Goal: Information Seeking & Learning: Learn about a topic

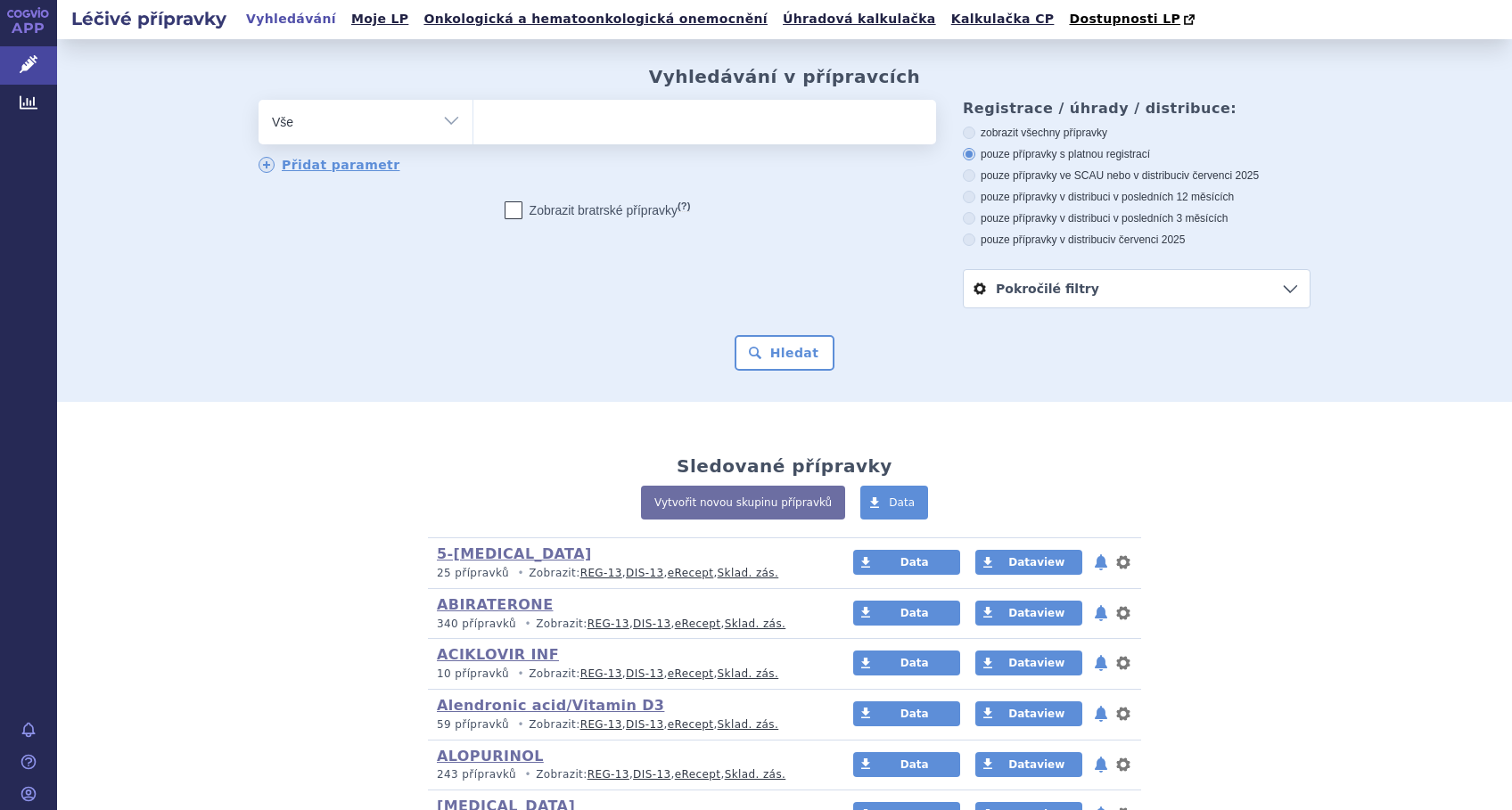
click at [588, 123] on ul at bounding box center [704, 119] width 463 height 38
click at [474, 123] on select at bounding box center [473, 121] width 1 height 45
click at [606, 120] on ul at bounding box center [704, 119] width 463 height 38
click at [474, 120] on select at bounding box center [473, 121] width 1 height 45
type input "po"
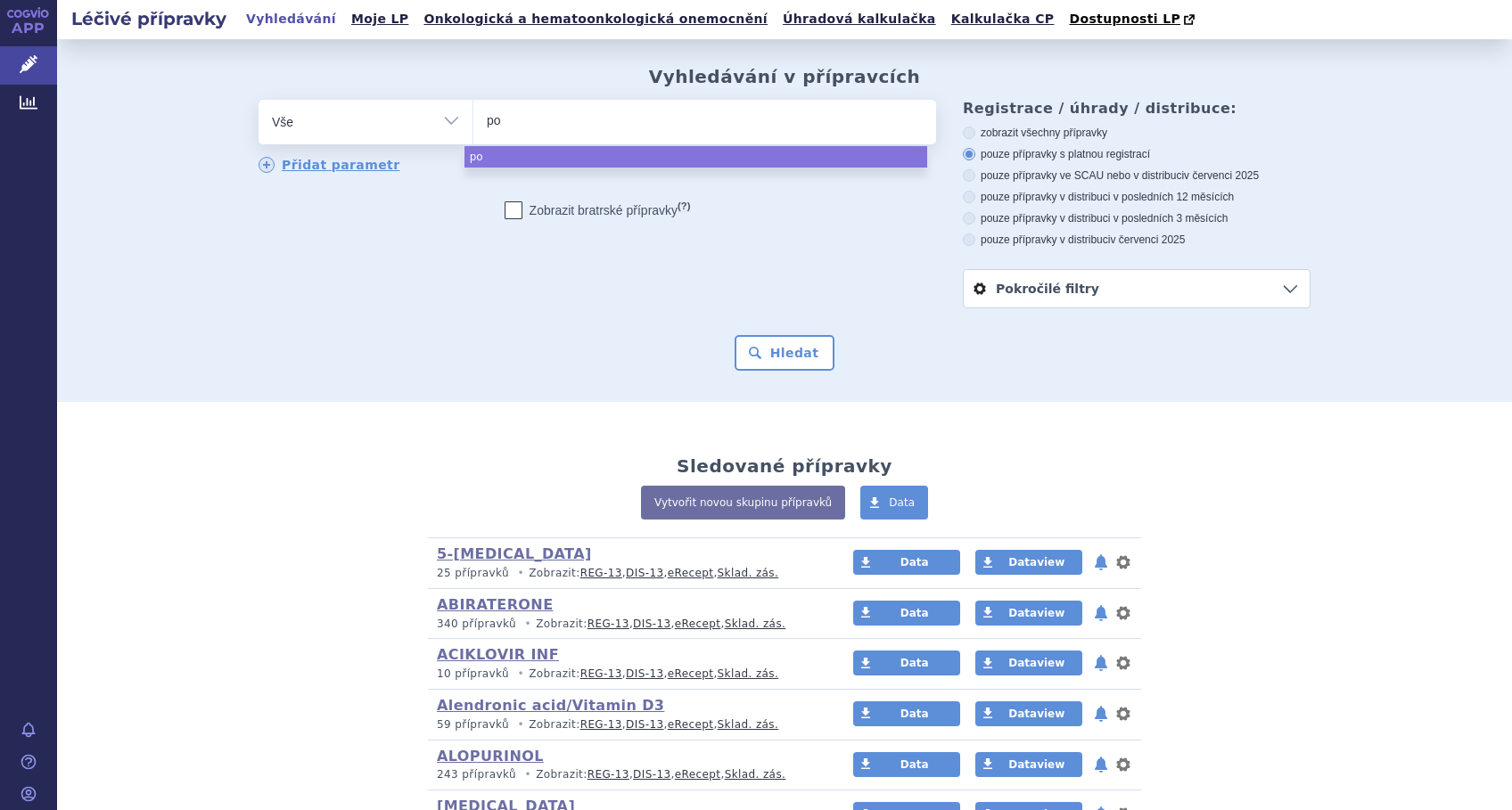
type input "pos"
type input "posa"
type input "posac"
type input "posaco"
type input "posacona"
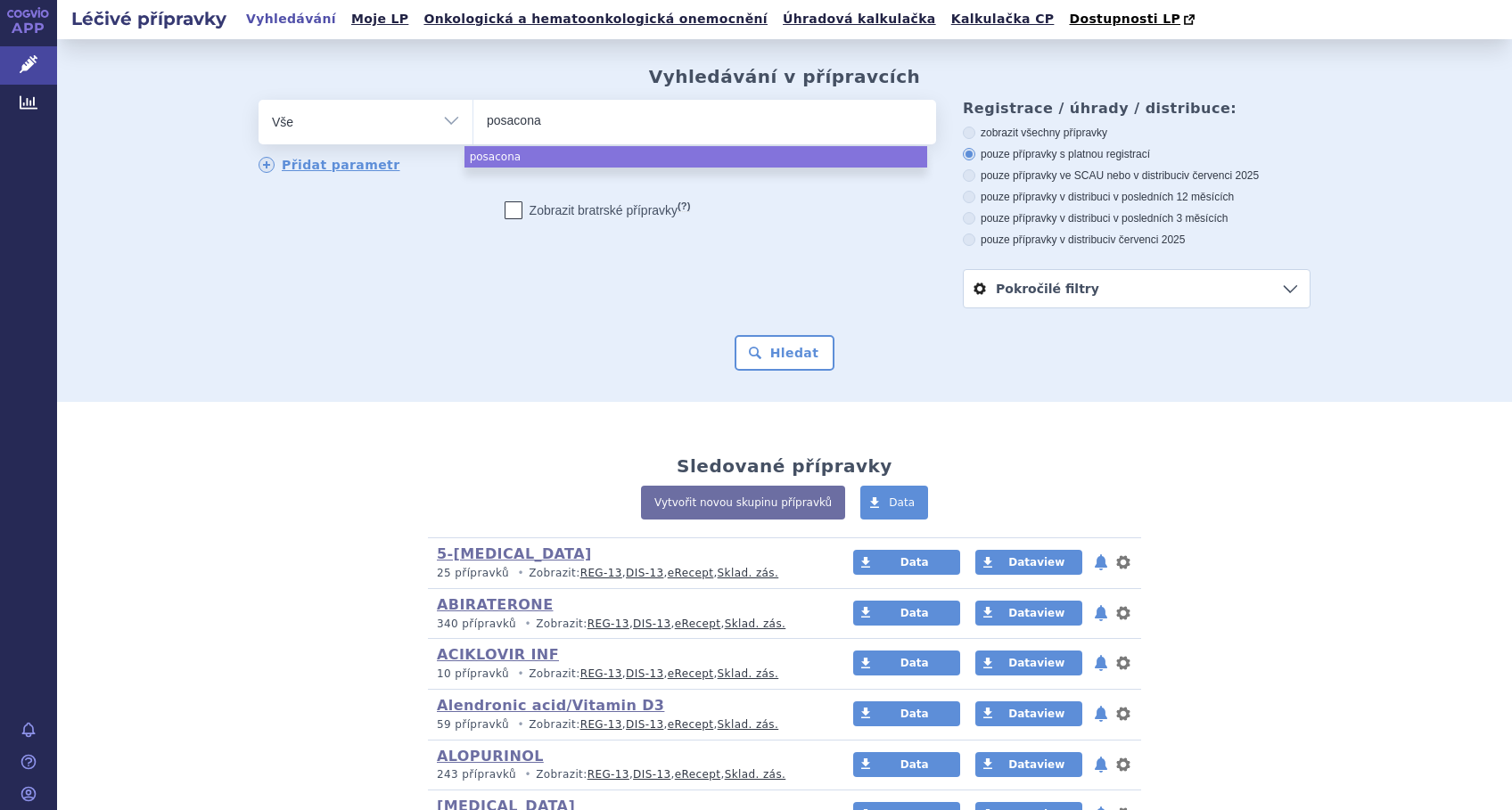
type input "posaconaz"
type input "posaconazol"
select select "posaconazol"
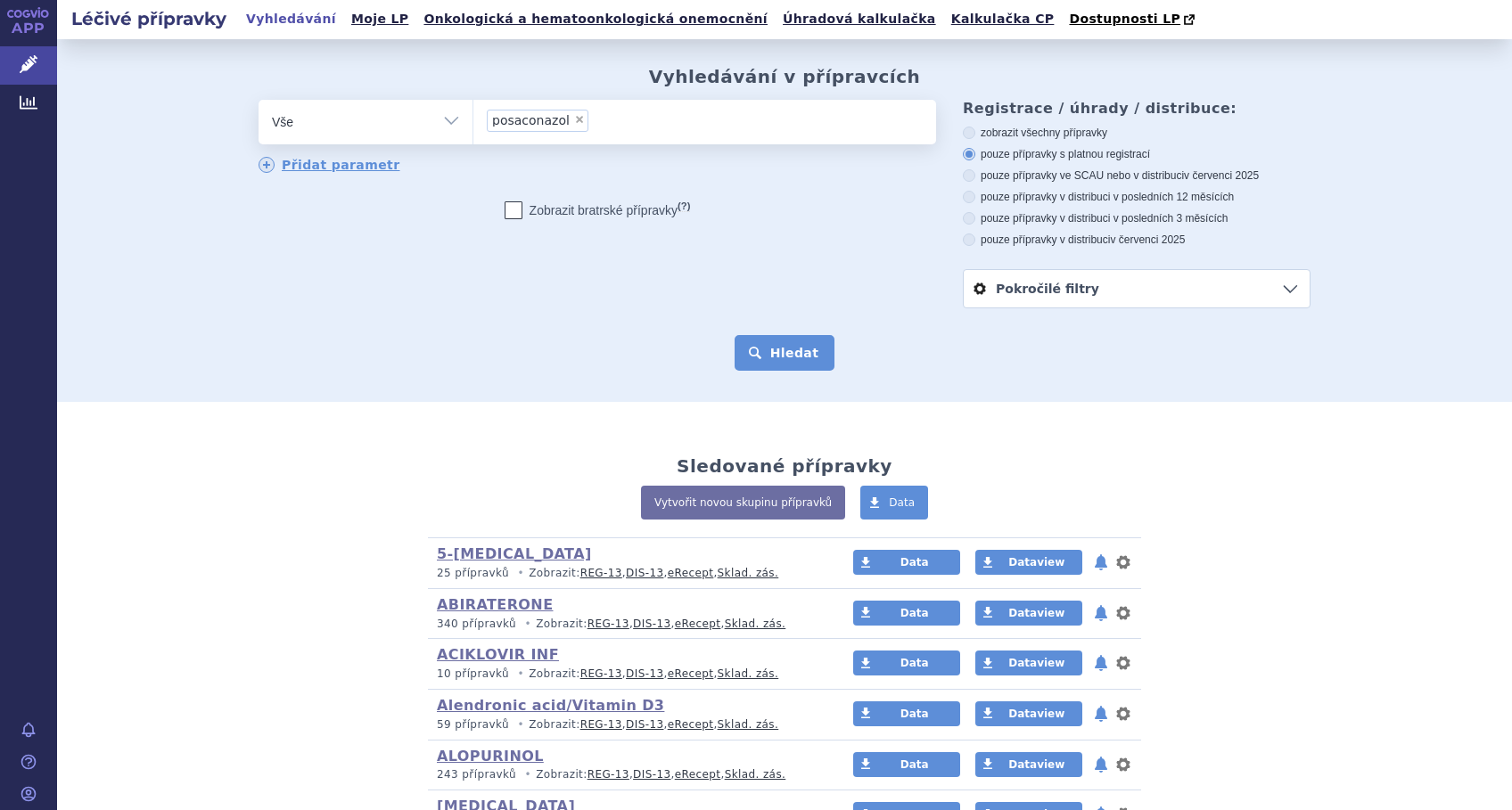
click at [764, 353] on button "Hledat" at bounding box center [786, 353] width 101 height 36
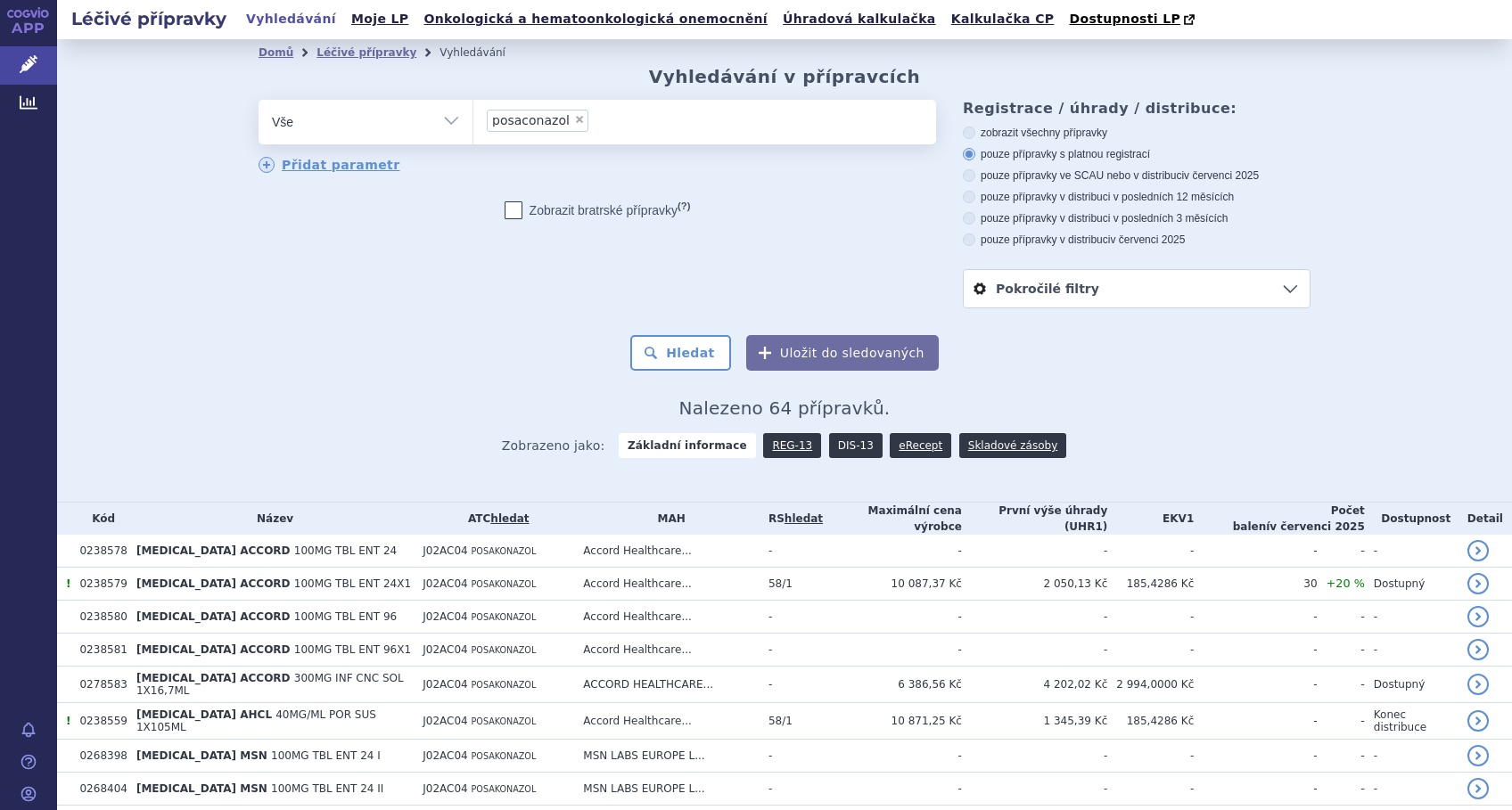
click at [833, 450] on link "DIS-13" at bounding box center [856, 445] width 54 height 25
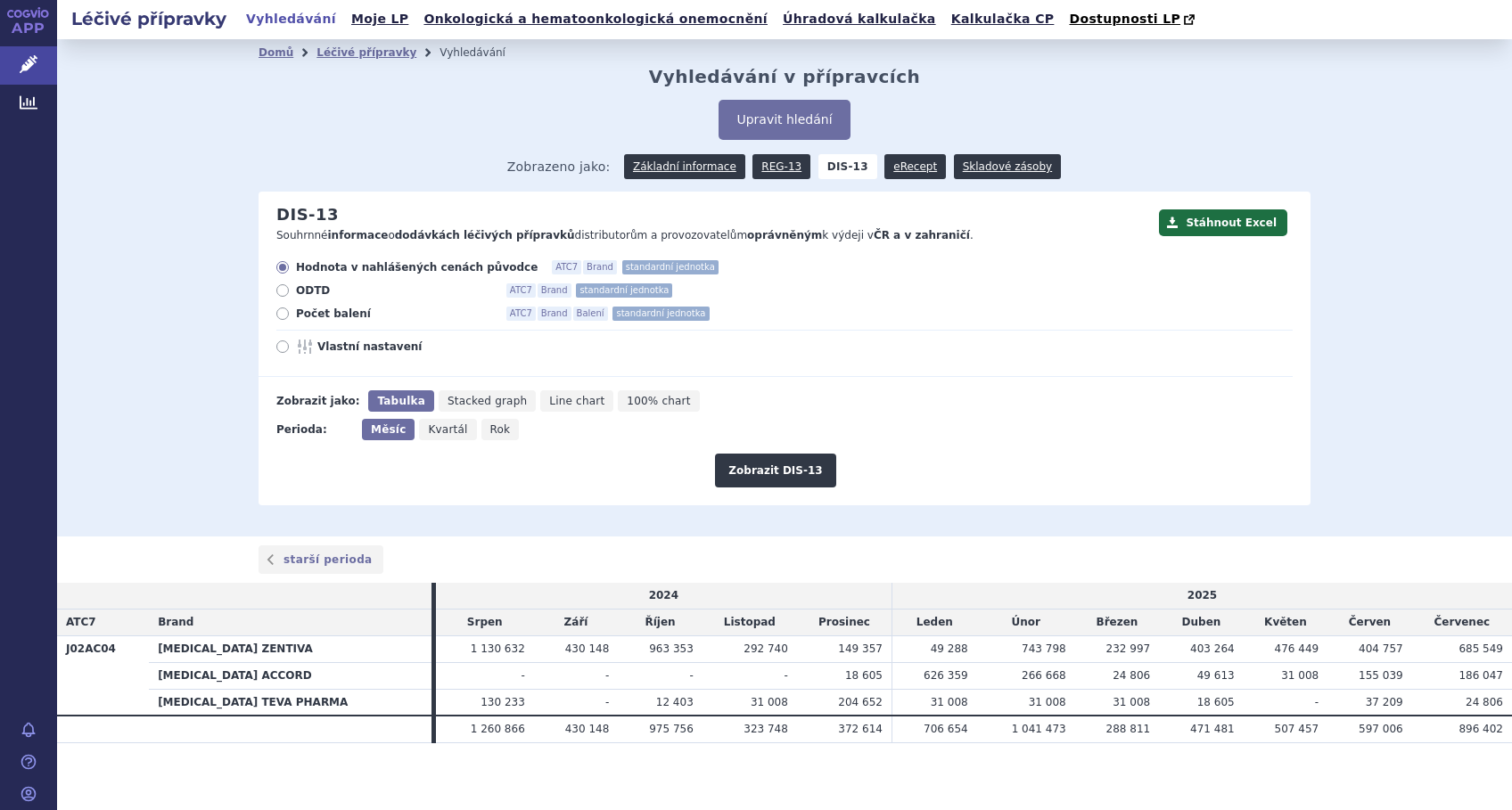
click at [276, 350] on icon at bounding box center [282, 347] width 13 height 13
click at [278, 350] on input "Vlastní nastavení" at bounding box center [284, 349] width 12 height 12
radio input "true"
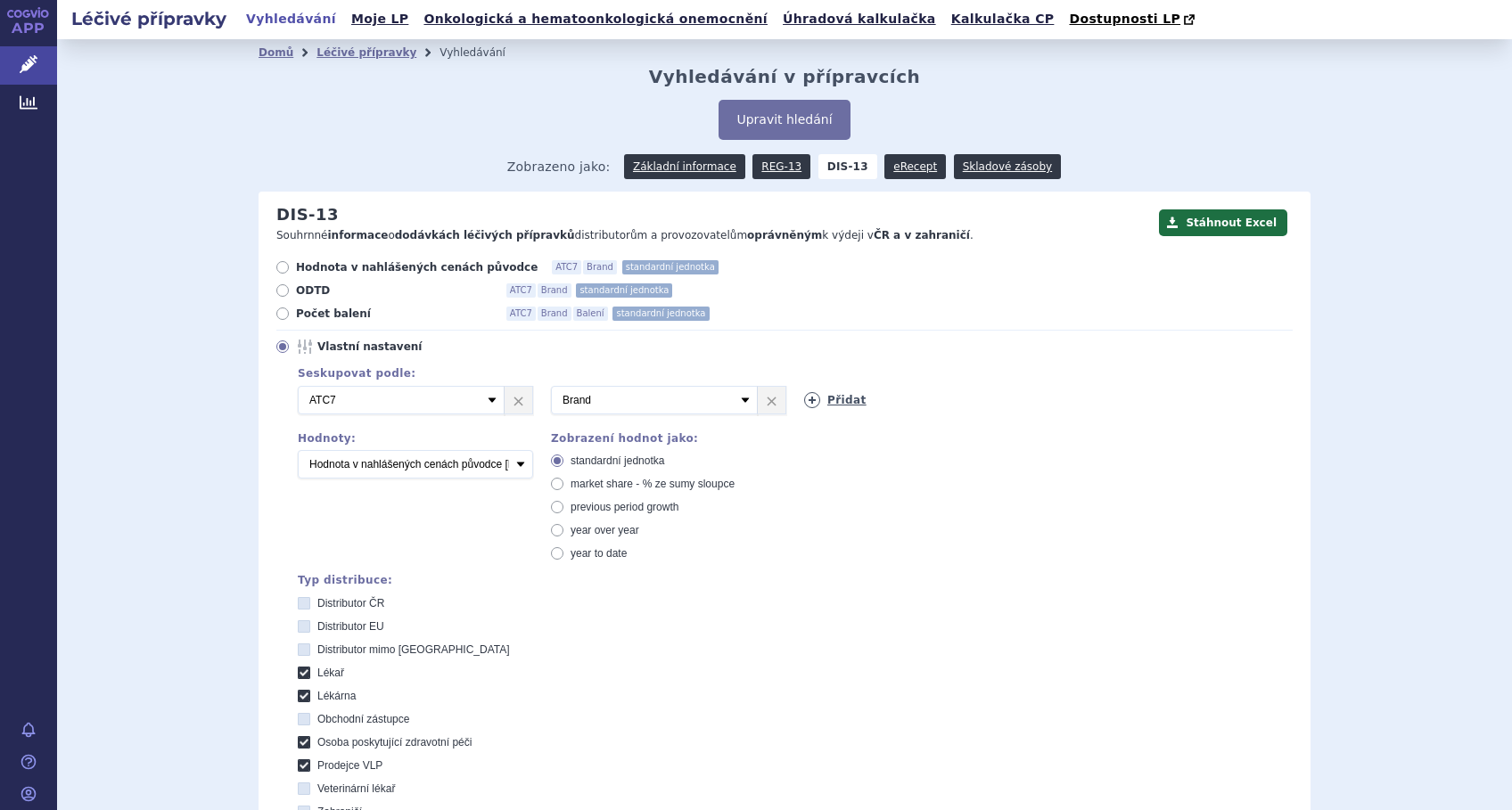
click at [819, 403] on link "Přidat" at bounding box center [835, 400] width 62 height 16
click at [863, 403] on select "Vyberte groupování ATC3 ATC5 ATC7 Brand Balení SÚKL kód MAH VPOIS Referenční sk…" at bounding box center [908, 400] width 207 height 29
select select "package"
click at [805, 387] on select "Vyberte groupování ATC3 ATC5 ATC7 Brand Balení SÚKL kód MAH VPOIS Referenční sk…" at bounding box center [908, 400] width 207 height 29
click at [513, 463] on select "Počet balení Hodnota v nahlášených cenách původce [DIS-13] Hodnota v maximálníc…" at bounding box center [416, 463] width 236 height 29
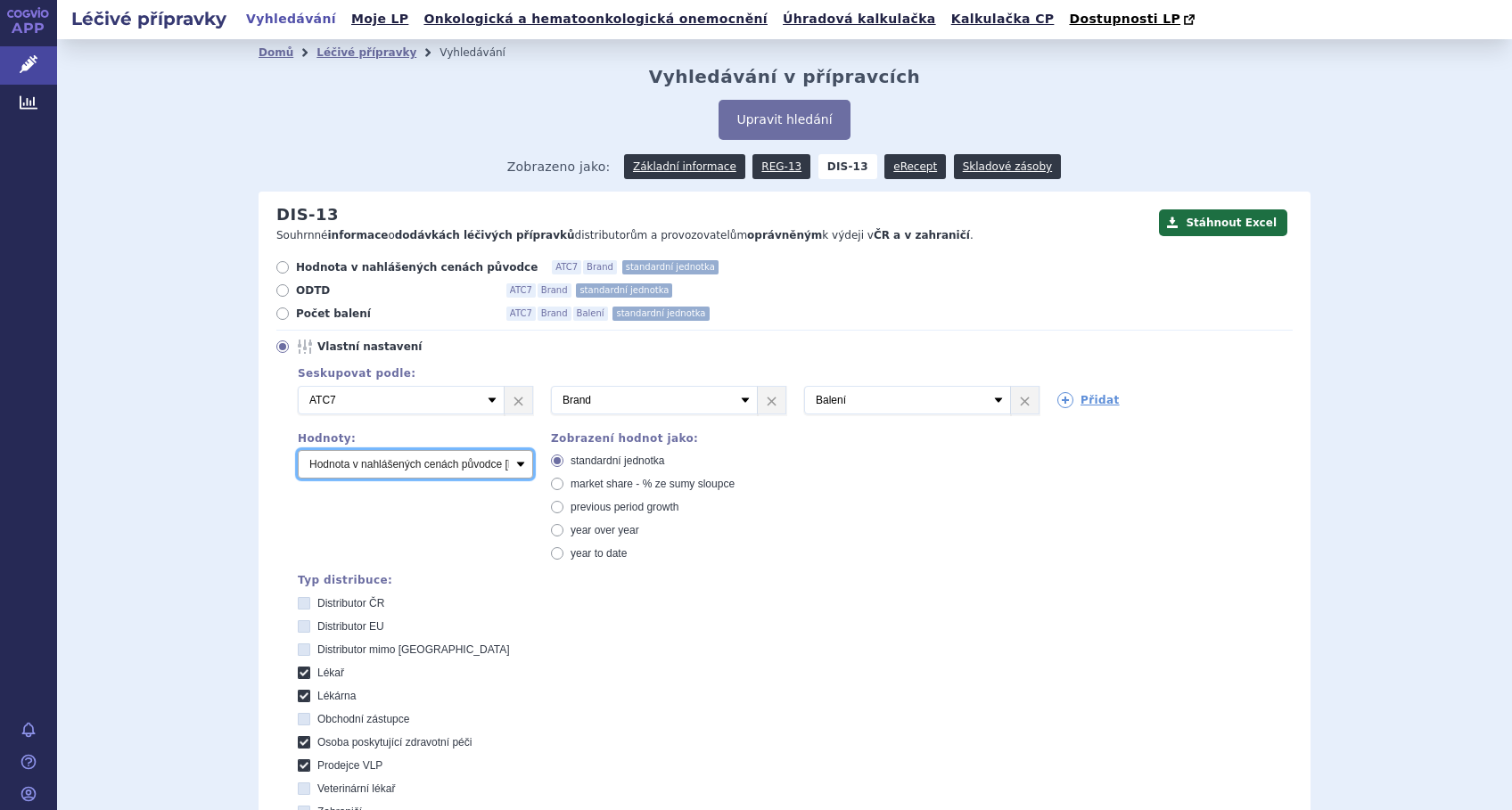
select select "packages"
click at [298, 451] on select "Počet balení Hodnota v nahlášených cenách původce [DIS-13] Hodnota v maximálníc…" at bounding box center [416, 463] width 236 height 29
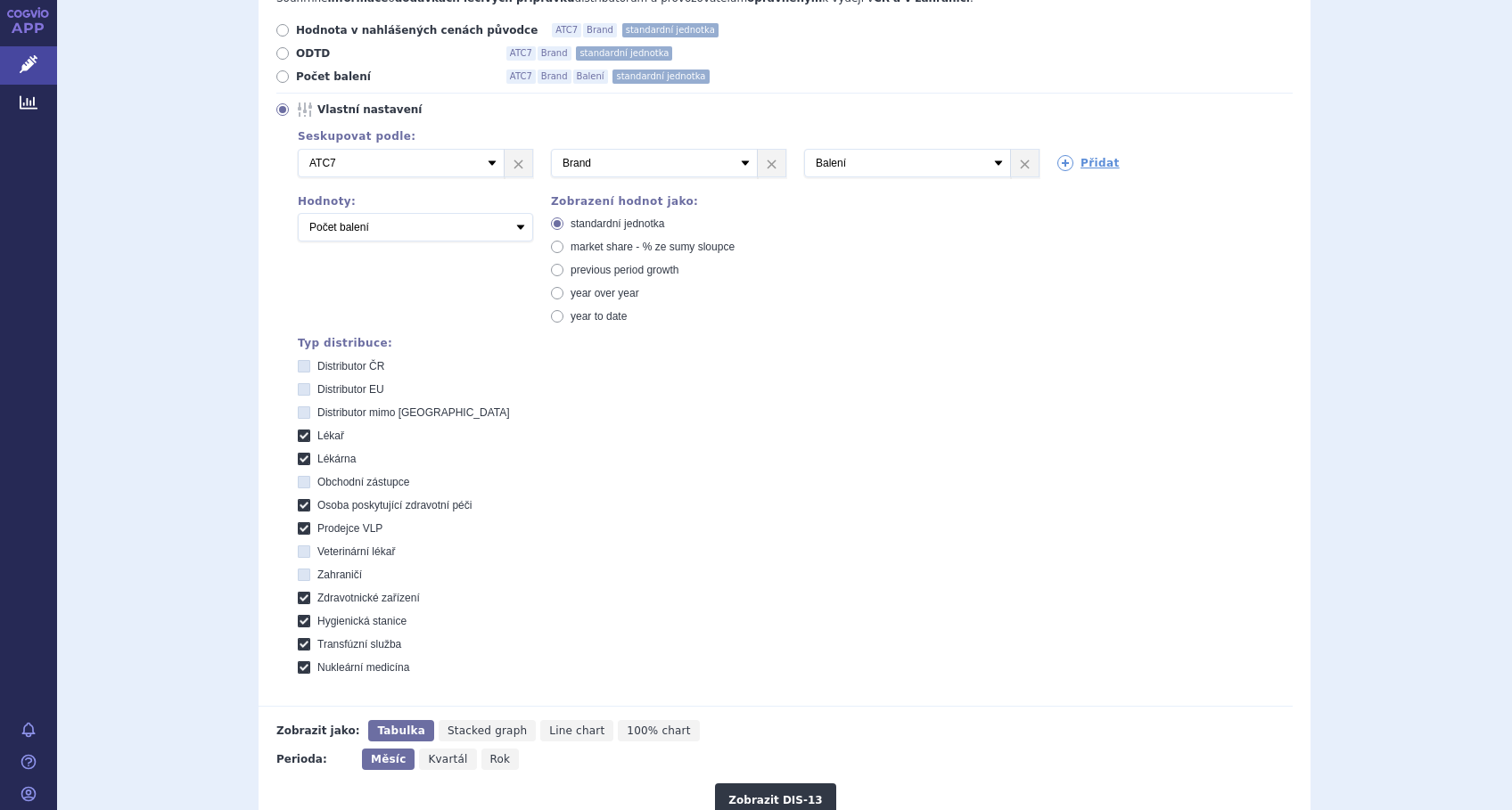
scroll to position [356, 0]
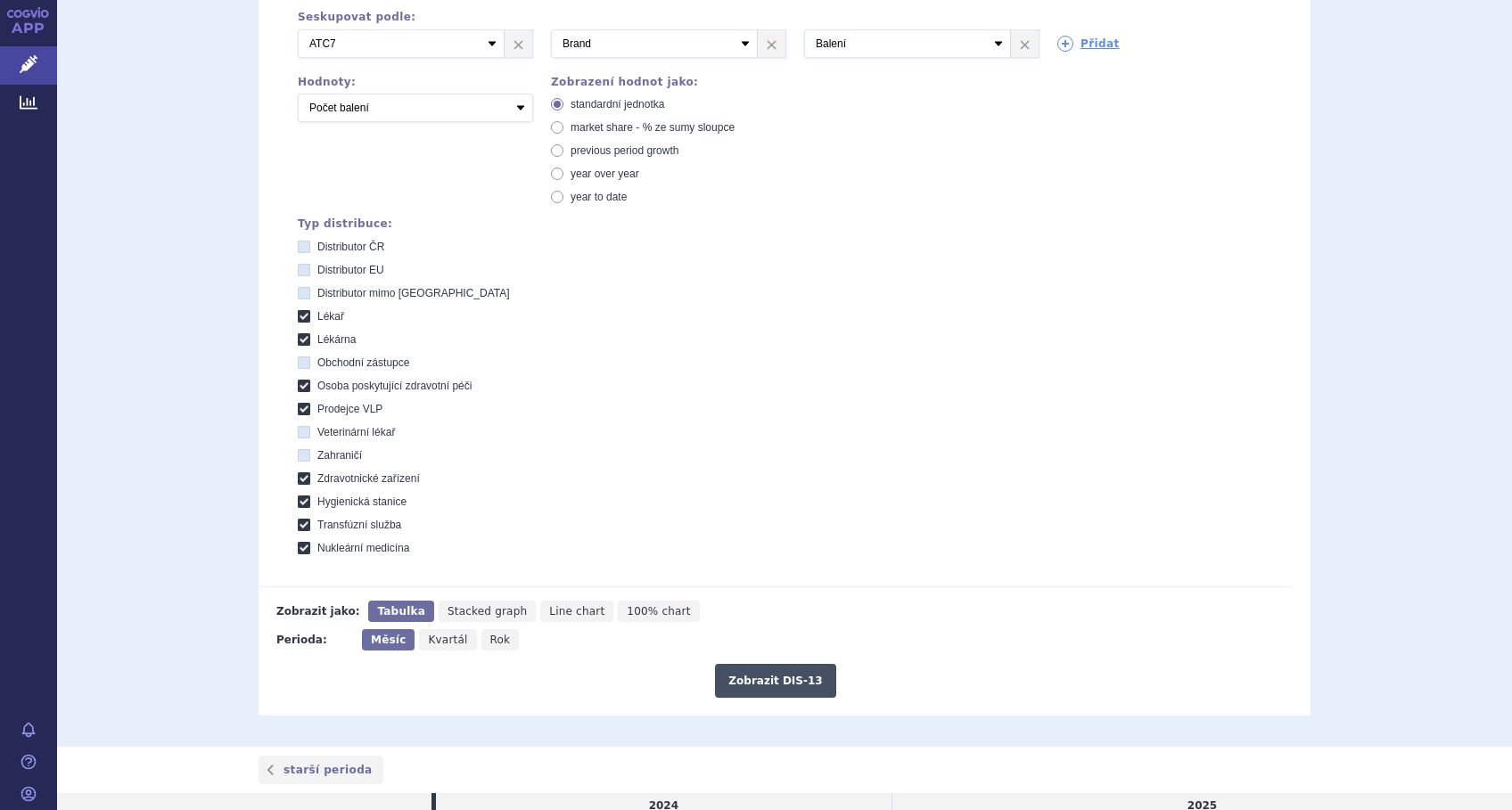
click at [751, 675] on button "Zobrazit DIS-13" at bounding box center [775, 680] width 120 height 34
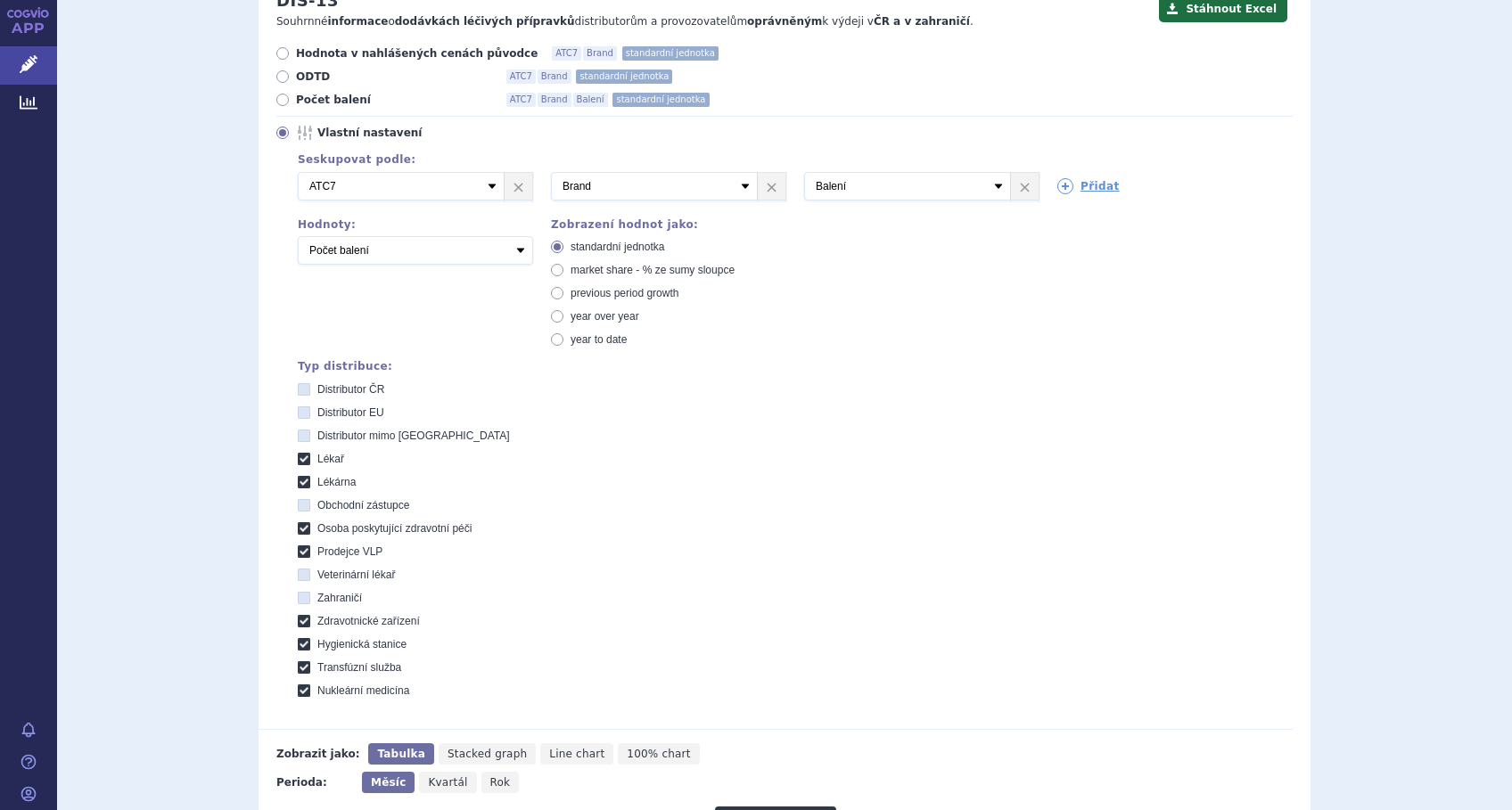
scroll to position [95, 0]
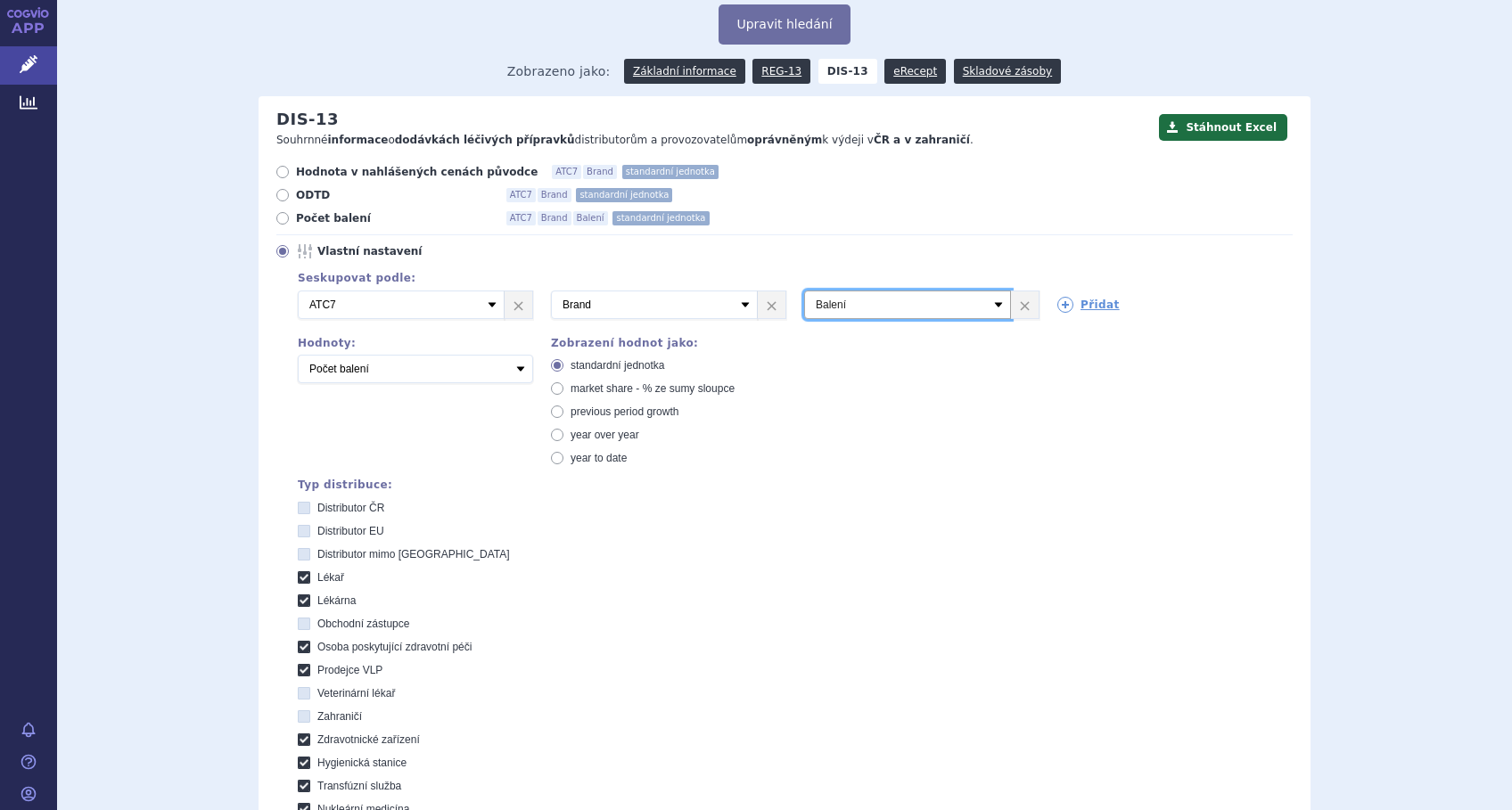
click at [991, 301] on select "Vyberte groupování ATC3 ATC5 ATC7 Brand Balení SÚKL kód MAH VPOIS Referenční sk…" at bounding box center [908, 304] width 207 height 29
click at [805, 290] on select "Vyberte groupování ATC3 ATC5 ATC7 Brand Balení SÚKL kód MAH VPOIS Referenční sk…" at bounding box center [908, 304] width 207 height 29
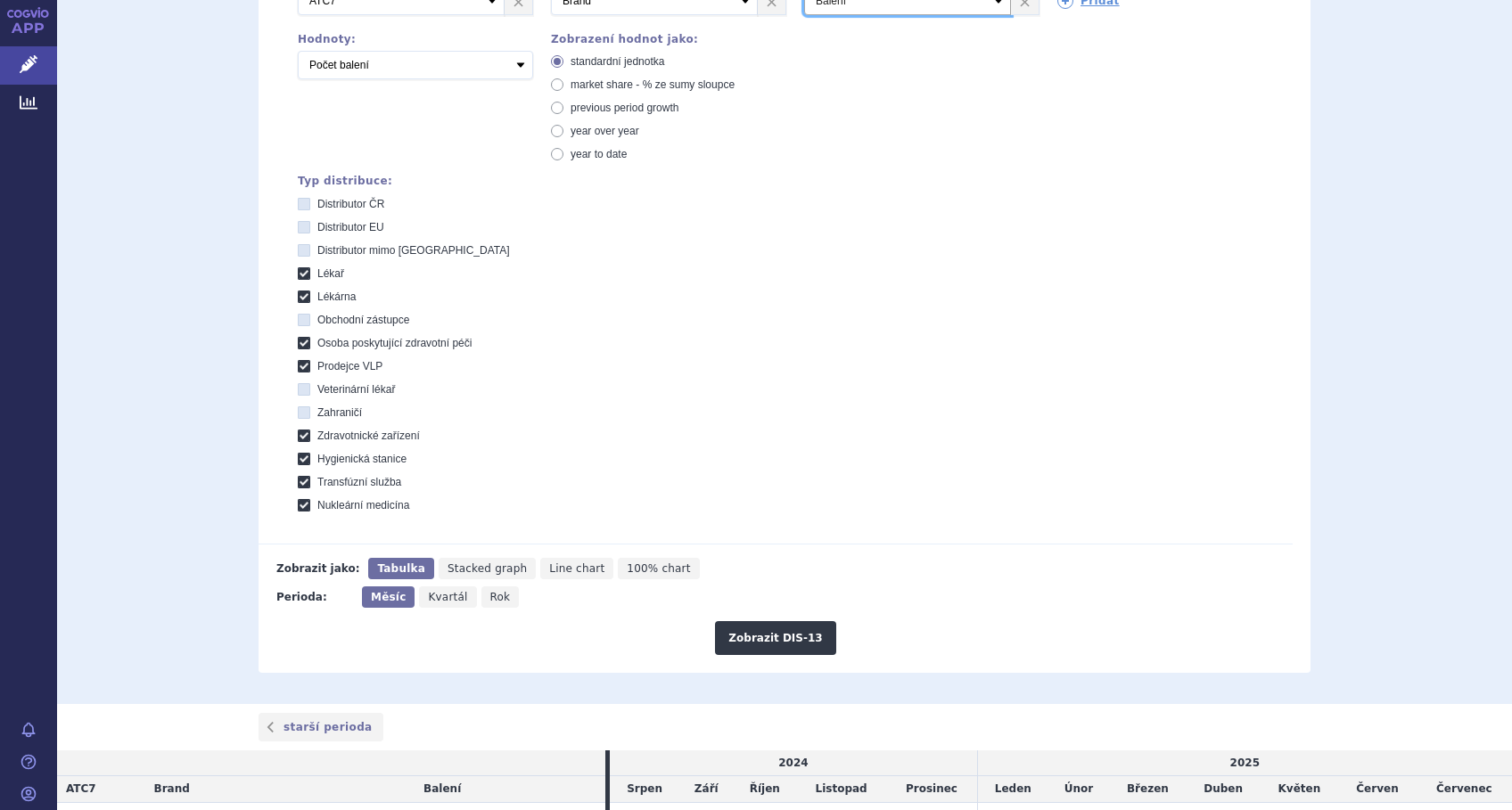
scroll to position [0, 0]
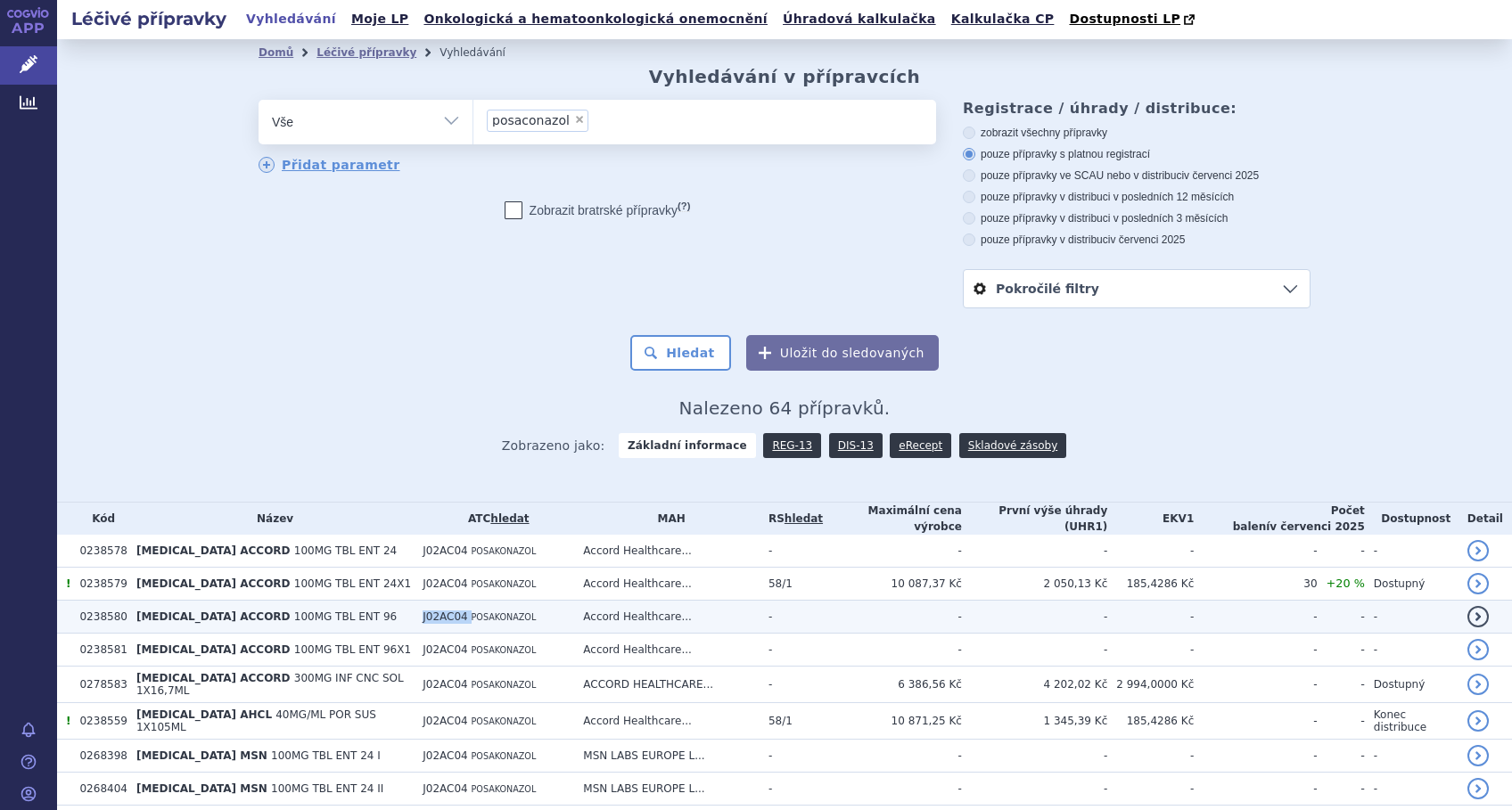
drag, startPoint x: 486, startPoint y: 616, endPoint x: 427, endPoint y: 616, distance: 59.0
click at [427, 616] on tr "0238580 POSACONAZOLE ACCORD 100MG TBL ENT 96 J02AC04 POSAKONAZOL Accord Healthc…" at bounding box center [785, 617] width 1456 height 33
copy tr "J02AC04"
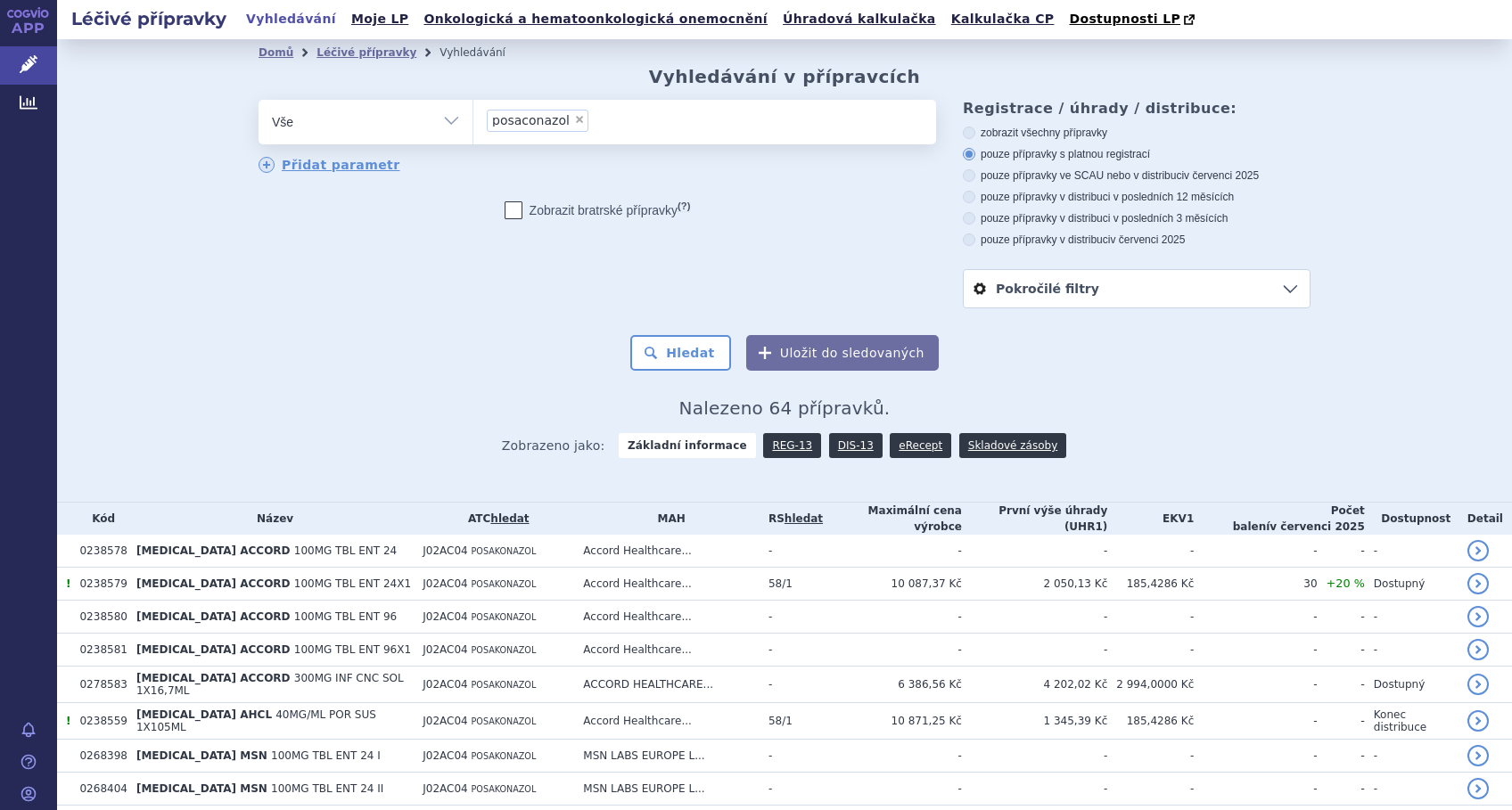
click at [575, 125] on span "×" at bounding box center [580, 119] width 11 height 11
click at [474, 126] on select "posaconazol" at bounding box center [473, 121] width 1 height 45
select select
click at [447, 120] on select "Vše Přípravek/SUKL kód MAH VPOIS ATC/Aktivní látka Léková forma Síla" at bounding box center [366, 120] width 214 height 40
select select "filter-atc-group"
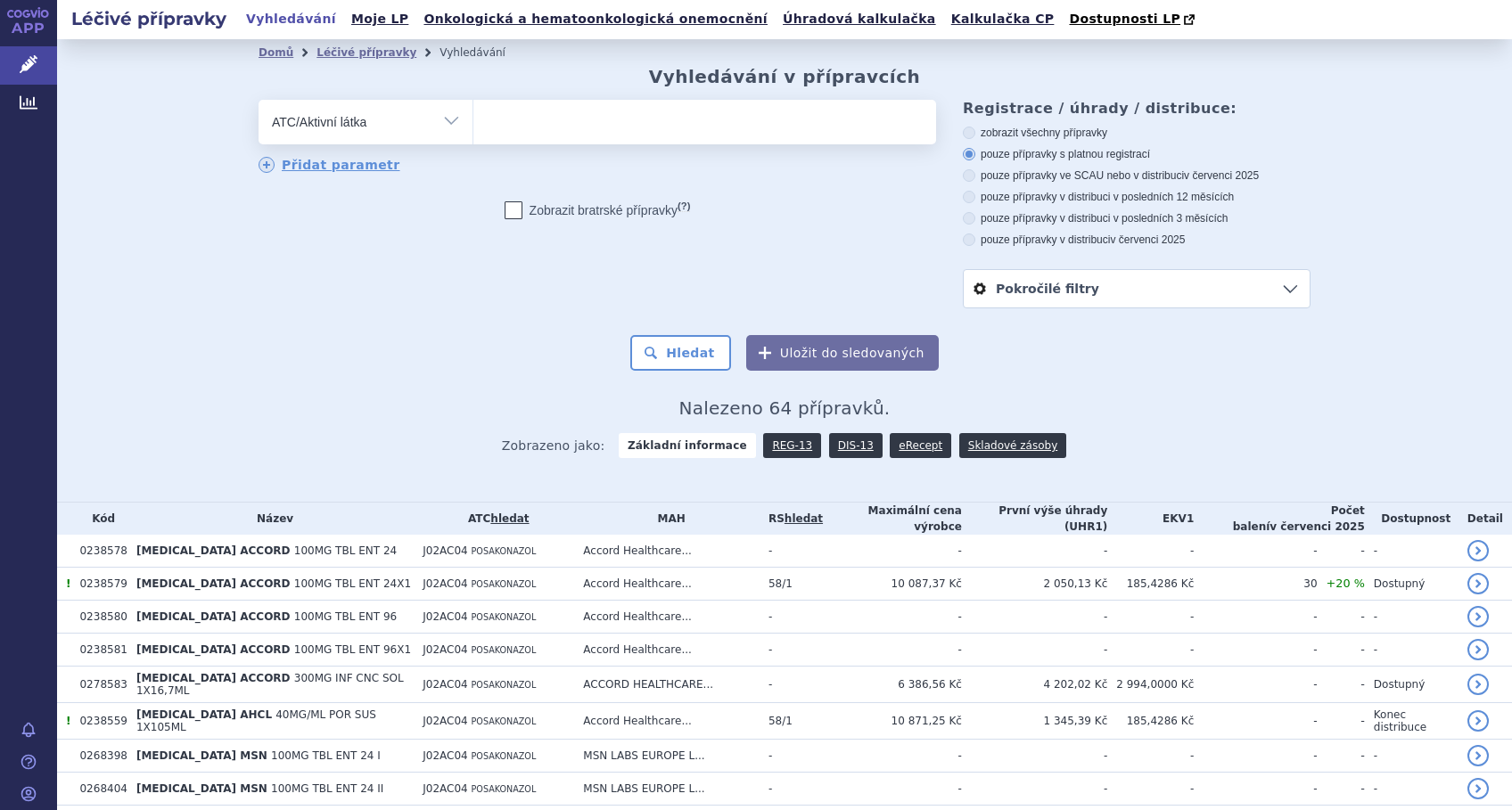
click at [259, 101] on select "Vše Přípravek/SUKL kód MAH VPOIS ATC/Aktivní látka Léková forma Síla" at bounding box center [366, 120] width 214 height 40
click at [521, 104] on ul at bounding box center [704, 119] width 463 height 38
click at [474, 104] on select at bounding box center [473, 121] width 1 height 45
paste input "J02AC04"
type input "J02AC04"
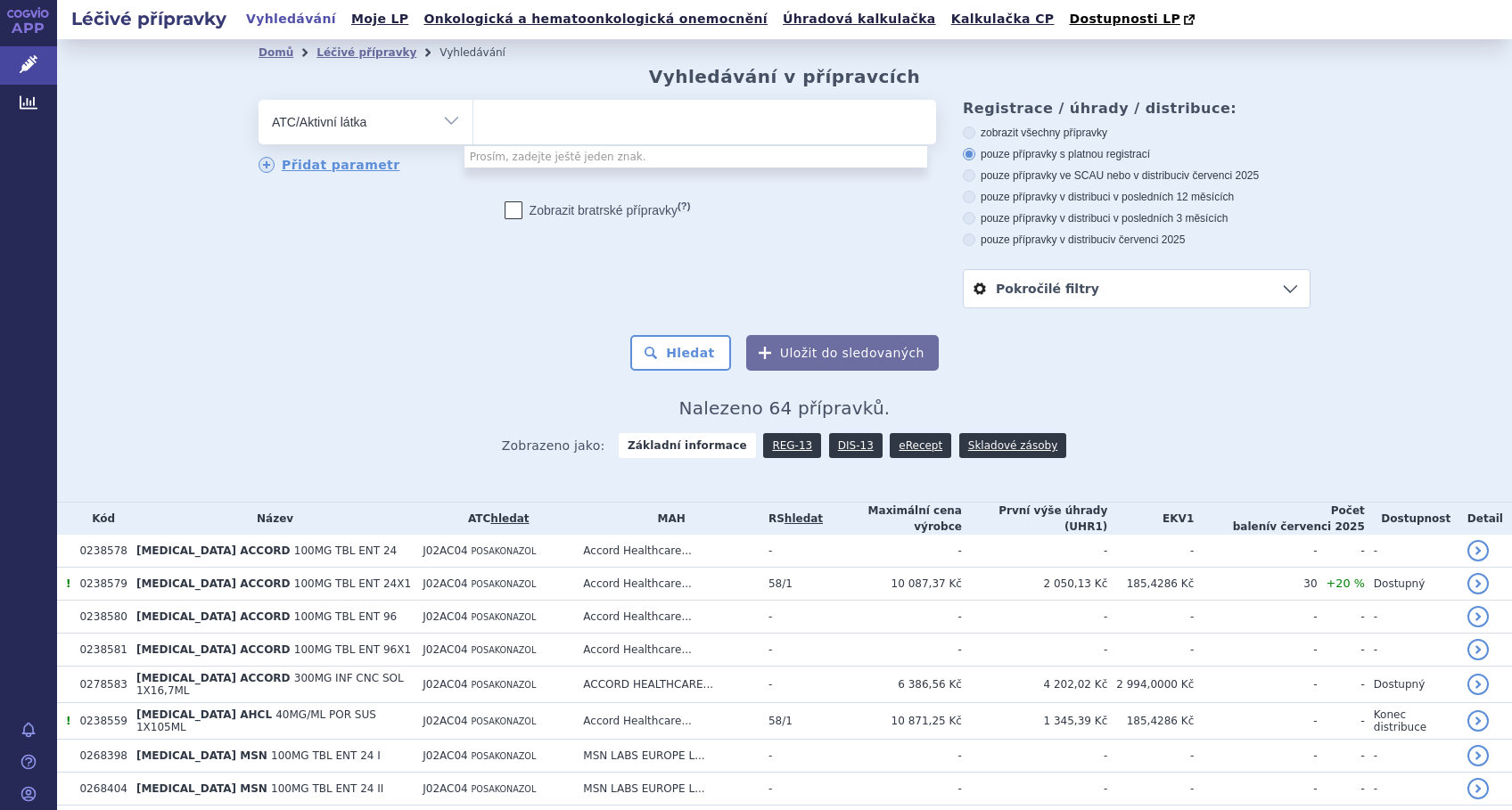
select select "J02AC04"
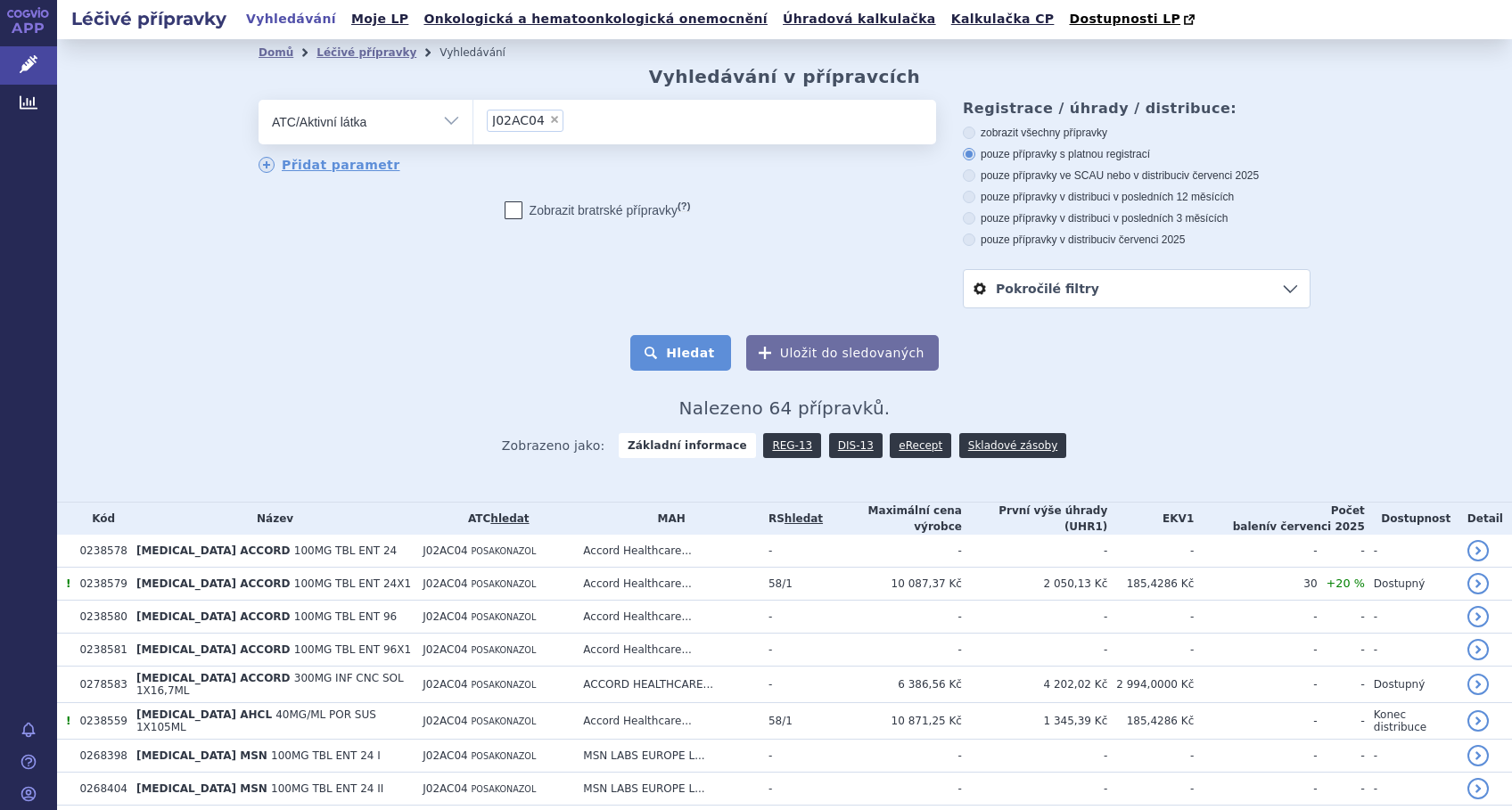
click at [691, 350] on button "Hledat" at bounding box center [681, 353] width 101 height 36
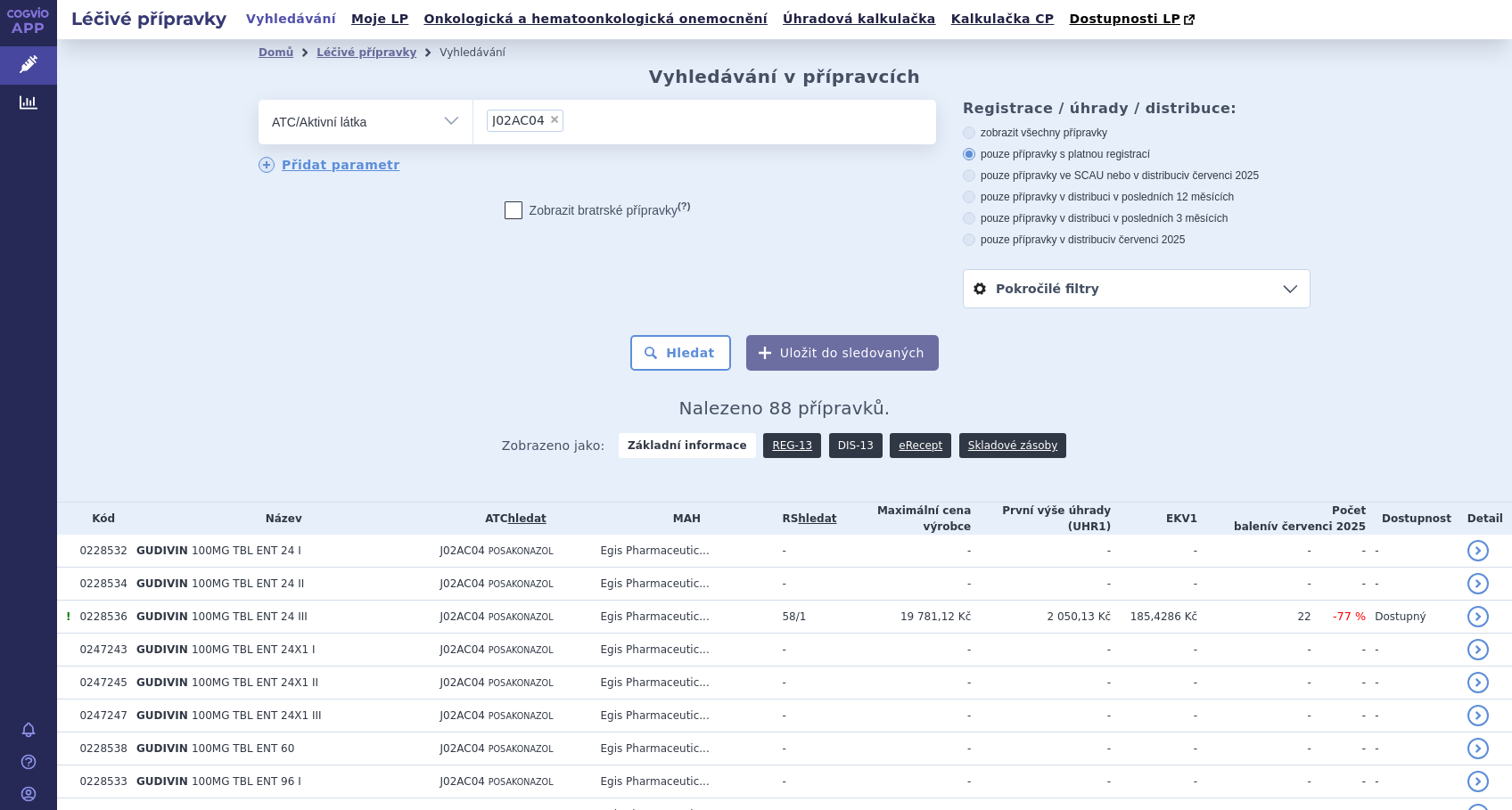
click at [834, 450] on link "DIS-13" at bounding box center [856, 445] width 54 height 25
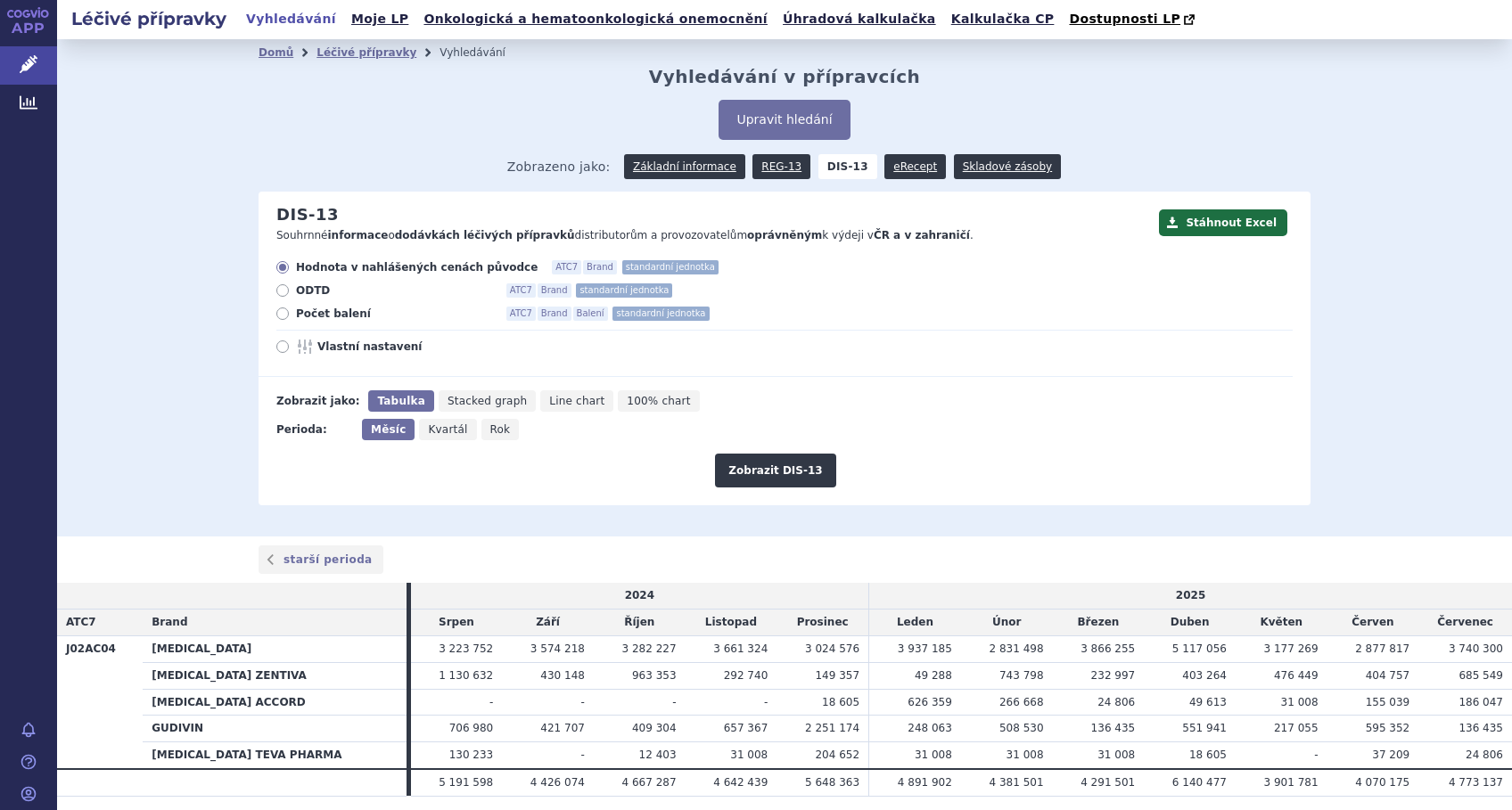
click at [276, 352] on icon at bounding box center [282, 347] width 13 height 13
click at [278, 352] on input "Vlastní nastavení" at bounding box center [284, 349] width 12 height 12
radio input "true"
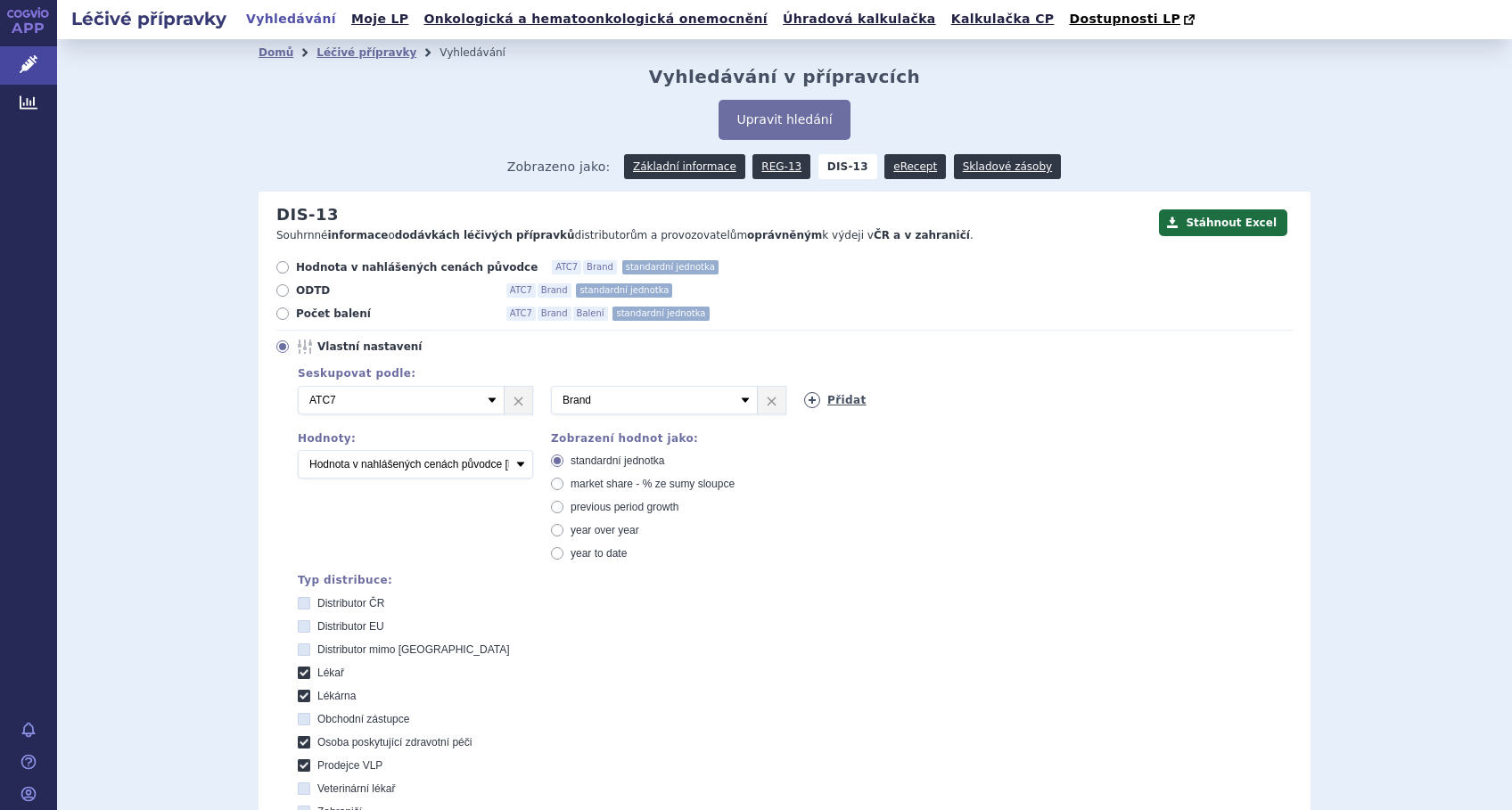
click at [806, 396] on icon at bounding box center [812, 400] width 16 height 16
click at [878, 405] on select "Vyberte groupování ATC3 ATC5 ATC7 Brand Balení SÚKL kód MAH VPOIS Referenční sk…" at bounding box center [908, 400] width 207 height 29
select select "package"
click at [805, 387] on select "Vyberte groupování ATC3 ATC5 ATC7 Brand Balení SÚKL kód MAH VPOIS Referenční sk…" at bounding box center [908, 400] width 207 height 29
click at [510, 462] on select "Počet balení Hodnota v nahlášených cenách původce [DIS-13] Hodnota v maximálníc…" at bounding box center [416, 463] width 236 height 29
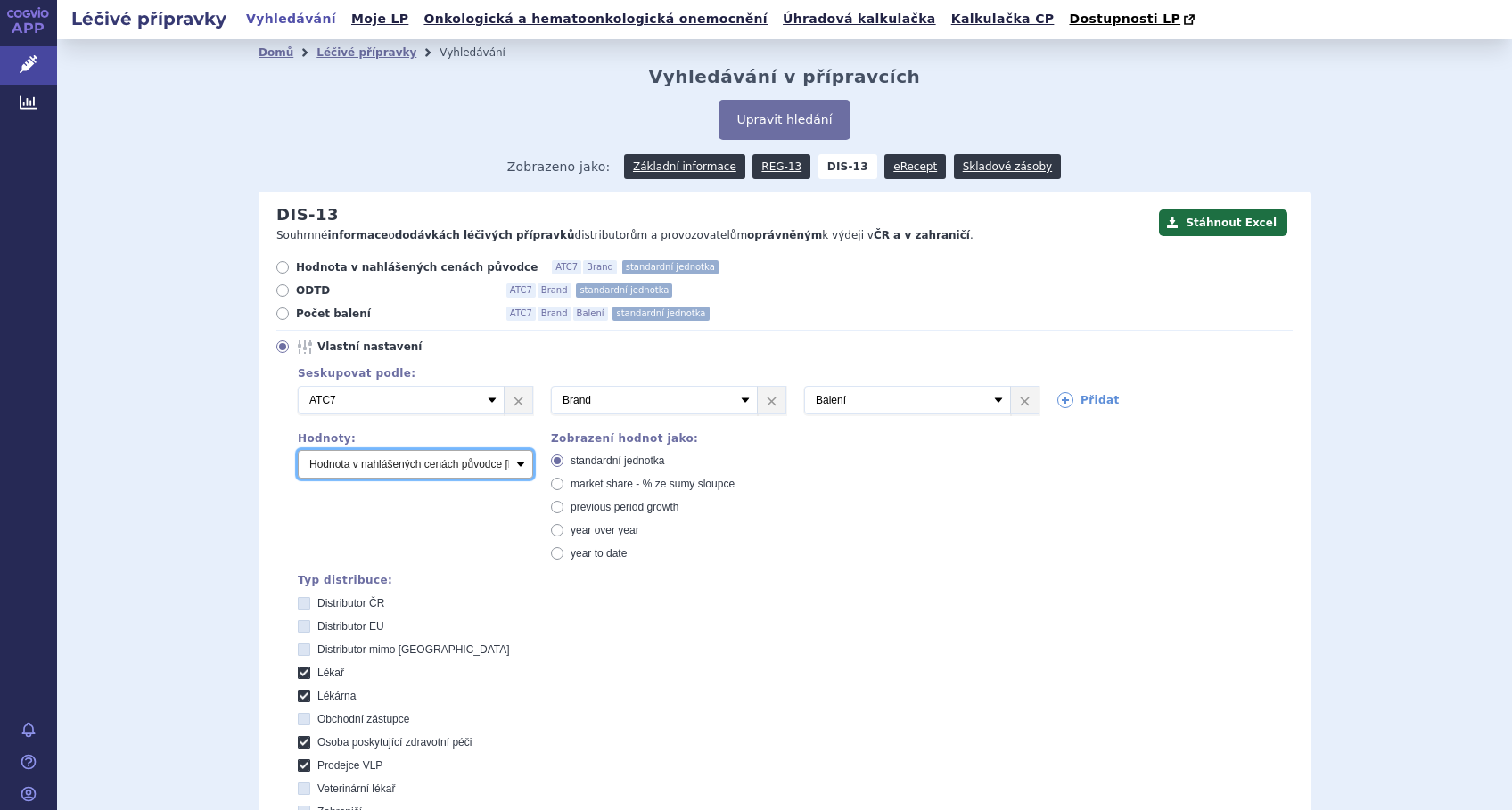
select select "packages"
click at [298, 451] on select "Počet balení Hodnota v nahlášených cenách původce [DIS-13] Hodnota v maximálníc…" at bounding box center [416, 463] width 236 height 29
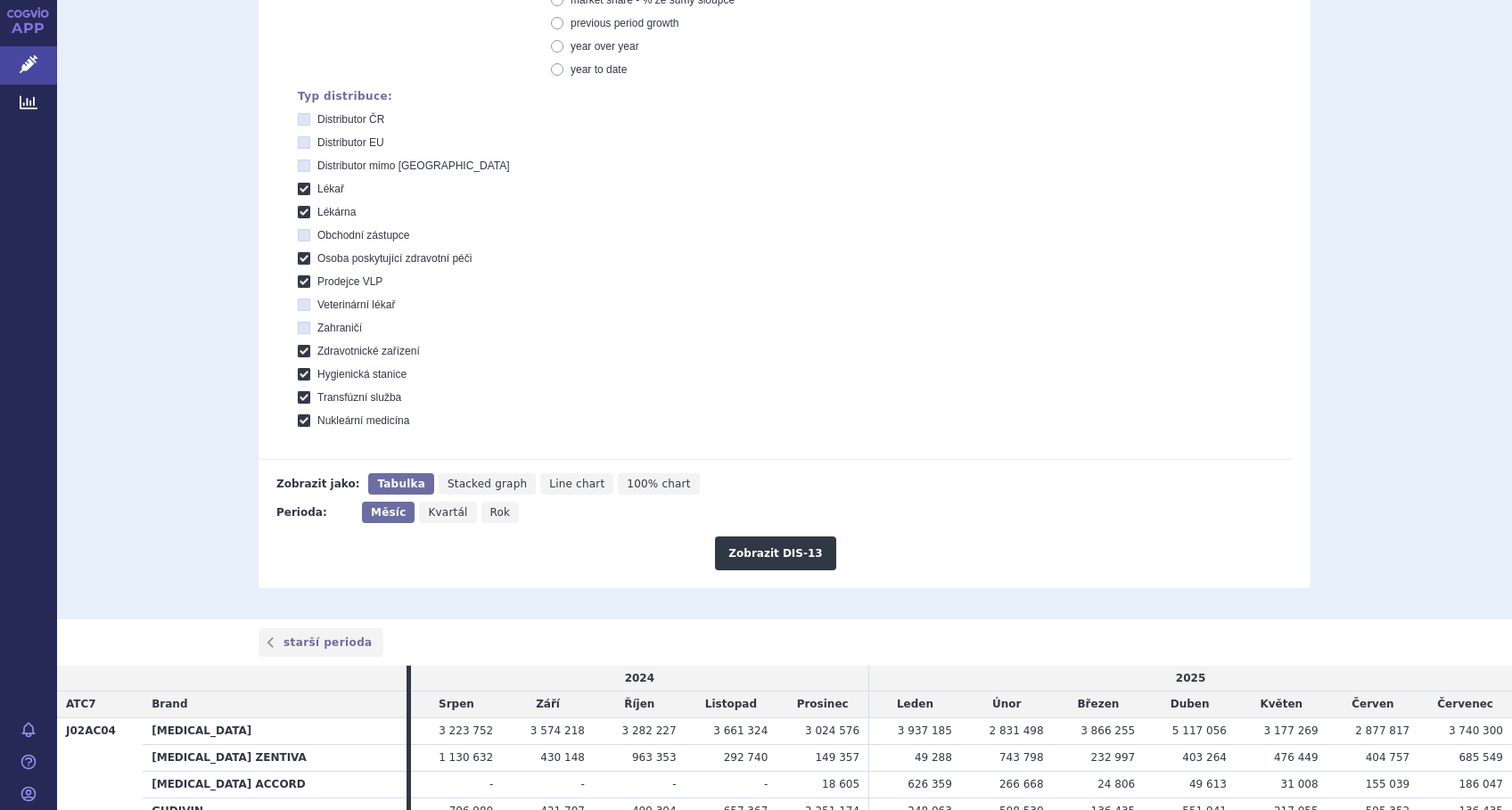
scroll to position [593, 0]
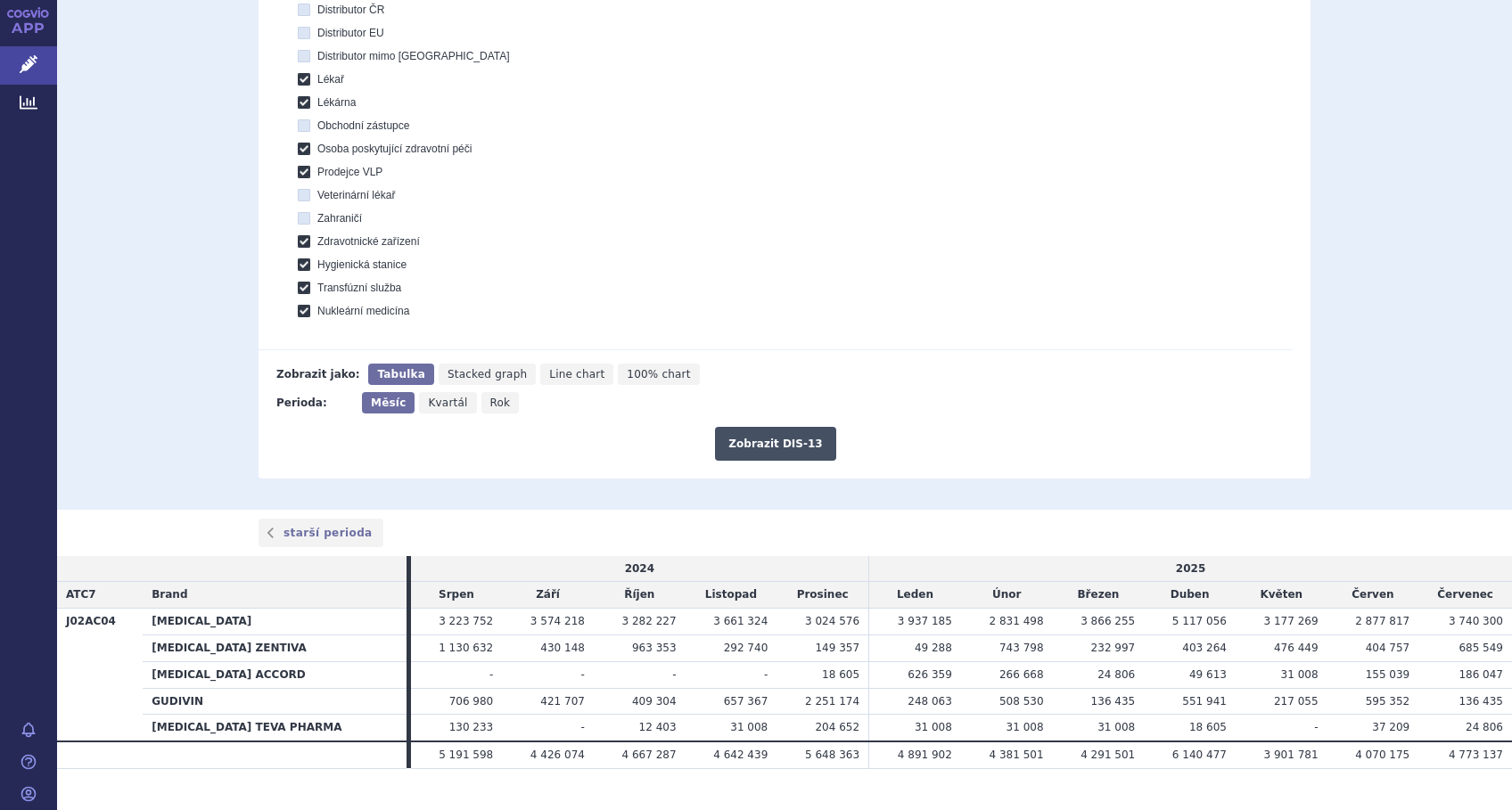
click at [755, 441] on button "Zobrazit DIS-13" at bounding box center [775, 444] width 120 height 34
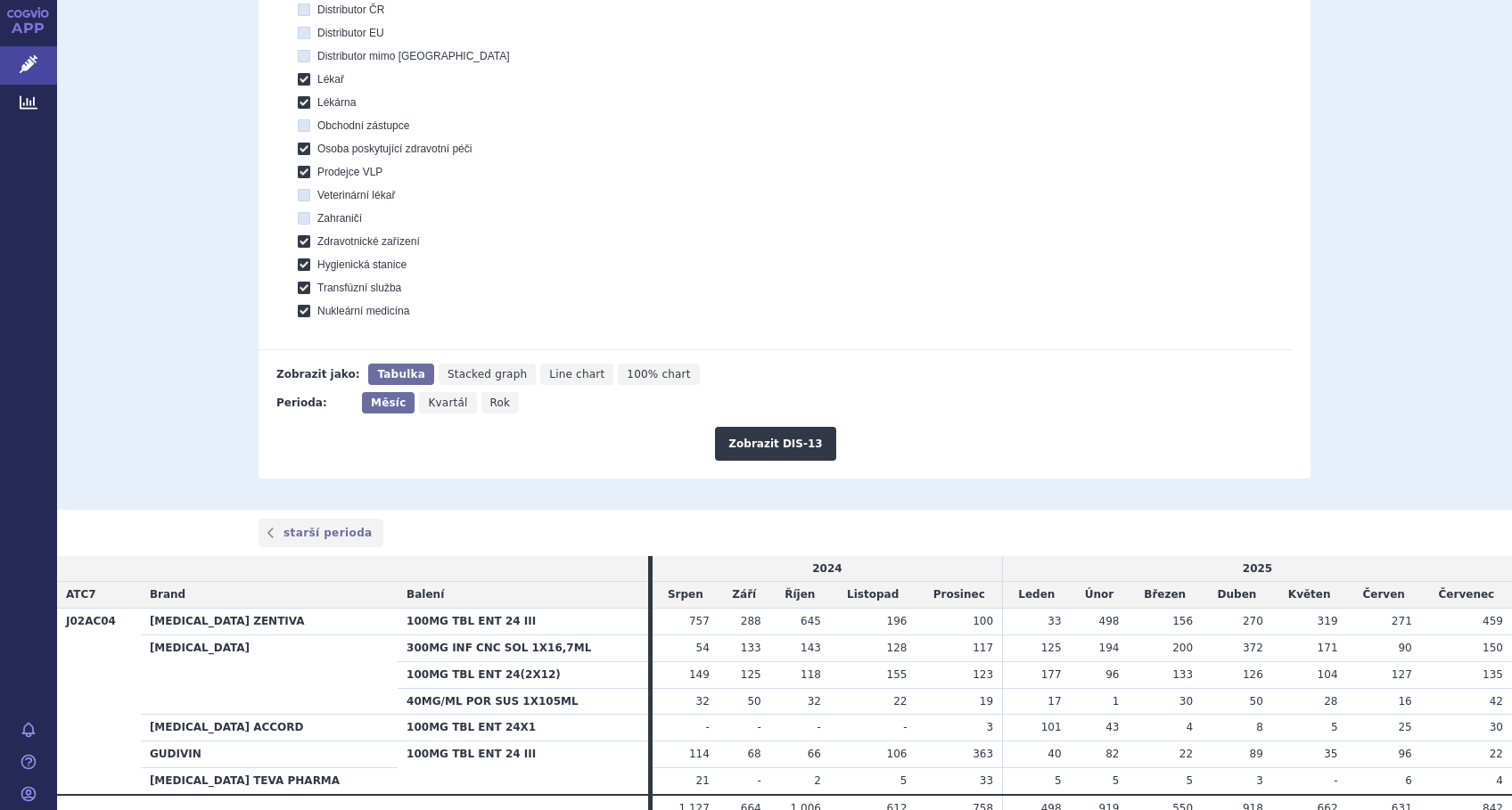
scroll to position [676, 0]
